Goal: Check status: Check status

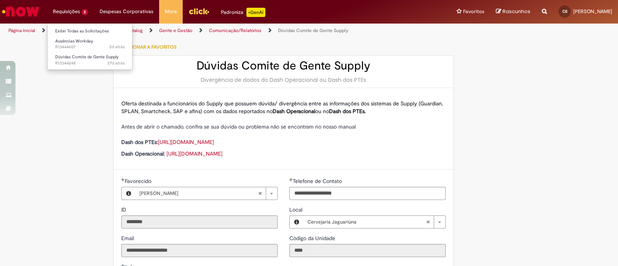
click at [73, 13] on li "Requisições 2 Exibir Todas as Solicitações Ausências Workday 2d atrás 2 dias at…" at bounding box center [70, 11] width 47 height 23
click at [91, 31] on link "Exibir Todas as Solicitações" at bounding box center [90, 31] width 85 height 9
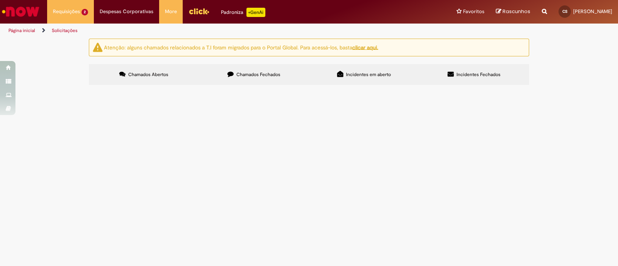
click at [270, 75] on span "Chamados Fechados" at bounding box center [259, 75] width 44 height 6
